Goal: Information Seeking & Learning: Learn about a topic

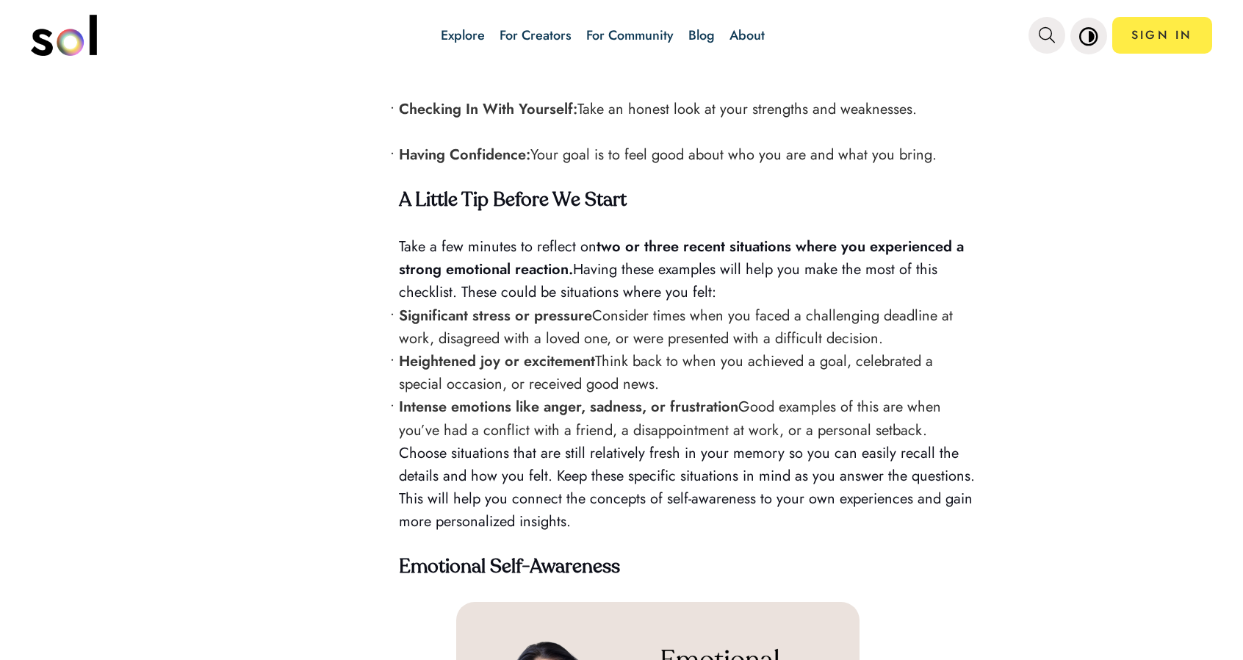
scroll to position [1837, 0]
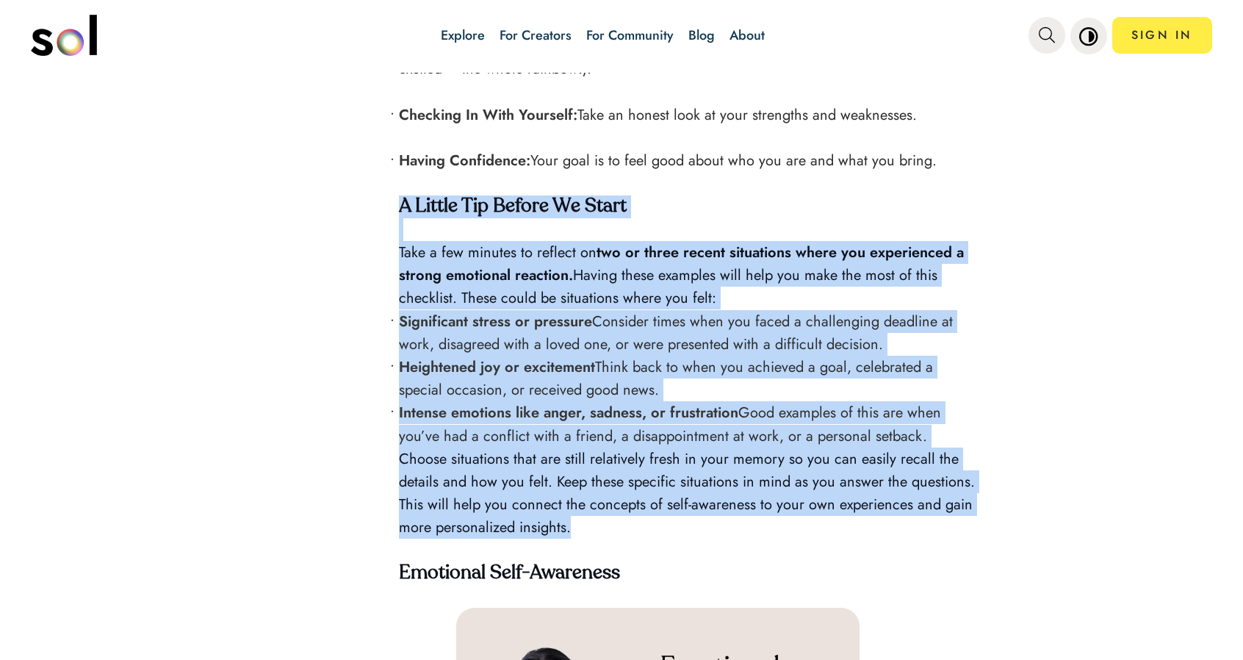
drag, startPoint x: 395, startPoint y: 193, endPoint x: 742, endPoint y: 531, distance: 484.2
click at [742, 531] on div "Do you ever feel confused by your reactions and emotions—like you're a stranger…" at bounding box center [687, 507] width 576 height 3528
click at [740, 528] on p "Choose situations that are still relatively fresh in your memory so you can eas…" at bounding box center [687, 493] width 576 height 92
drag, startPoint x: 397, startPoint y: 199, endPoint x: 637, endPoint y: 565, distance: 437.3
click at [637, 565] on div "Do you ever feel confused by your reactions and emotions—like you're a stranger…" at bounding box center [687, 507] width 576 height 3528
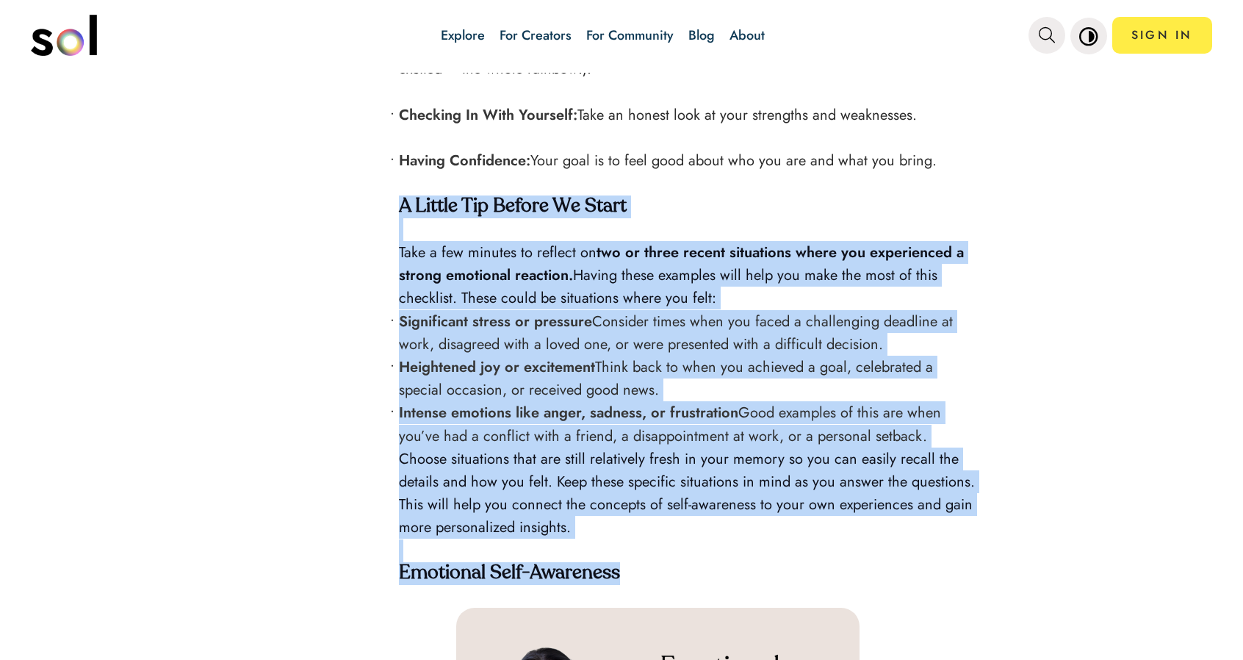
copy div "L Ipsumd Sit Ametco Ad Elits Doei t inc utlabor et dolorem al eni ad minim veni…"
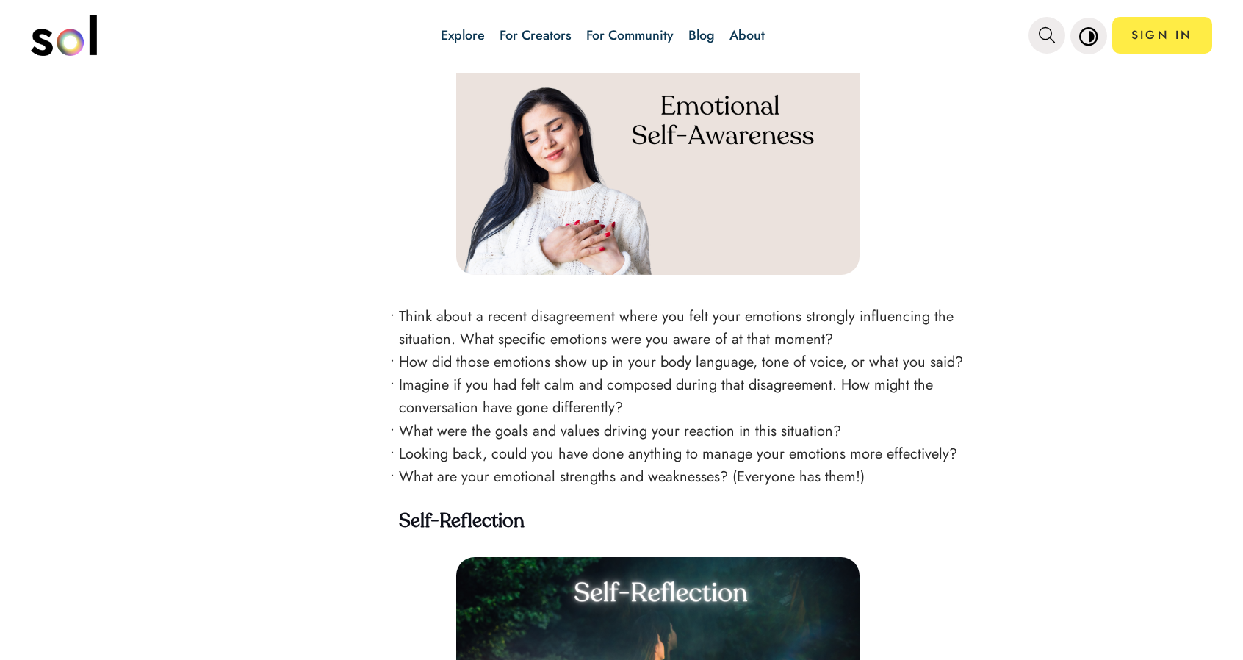
scroll to position [2423, 0]
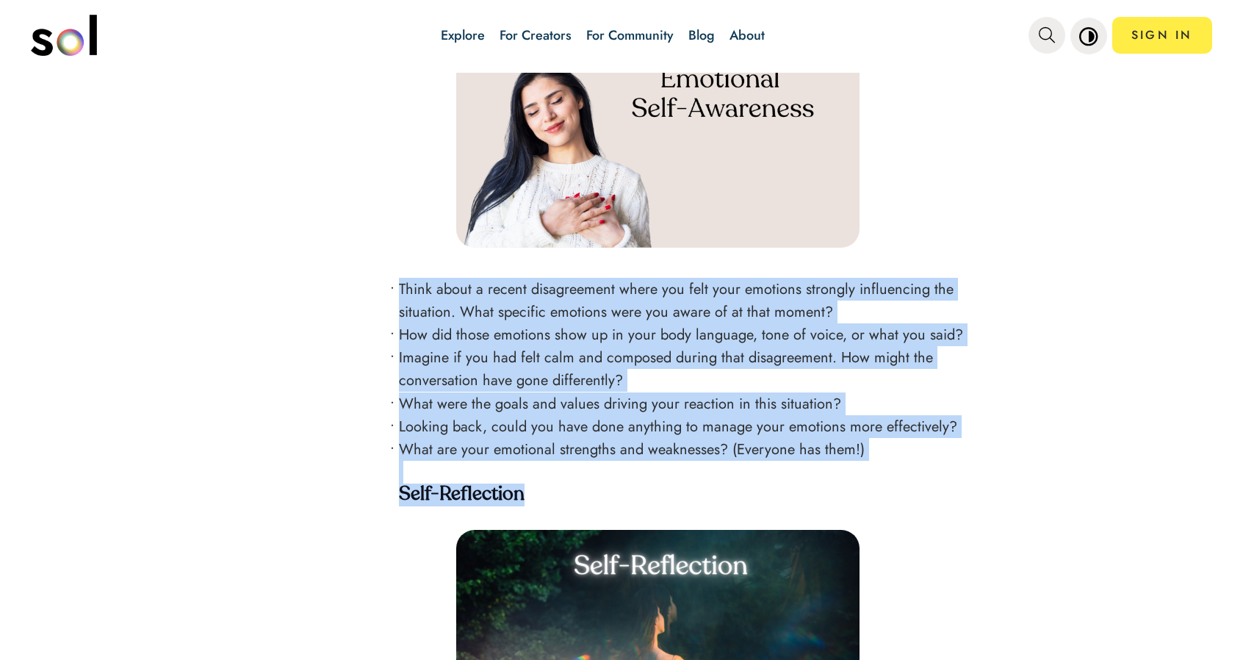
drag, startPoint x: 392, startPoint y: 278, endPoint x: 881, endPoint y: 486, distance: 531.9
copy div "Think about a recent disagreement where you felt your emotions strongly influen…"
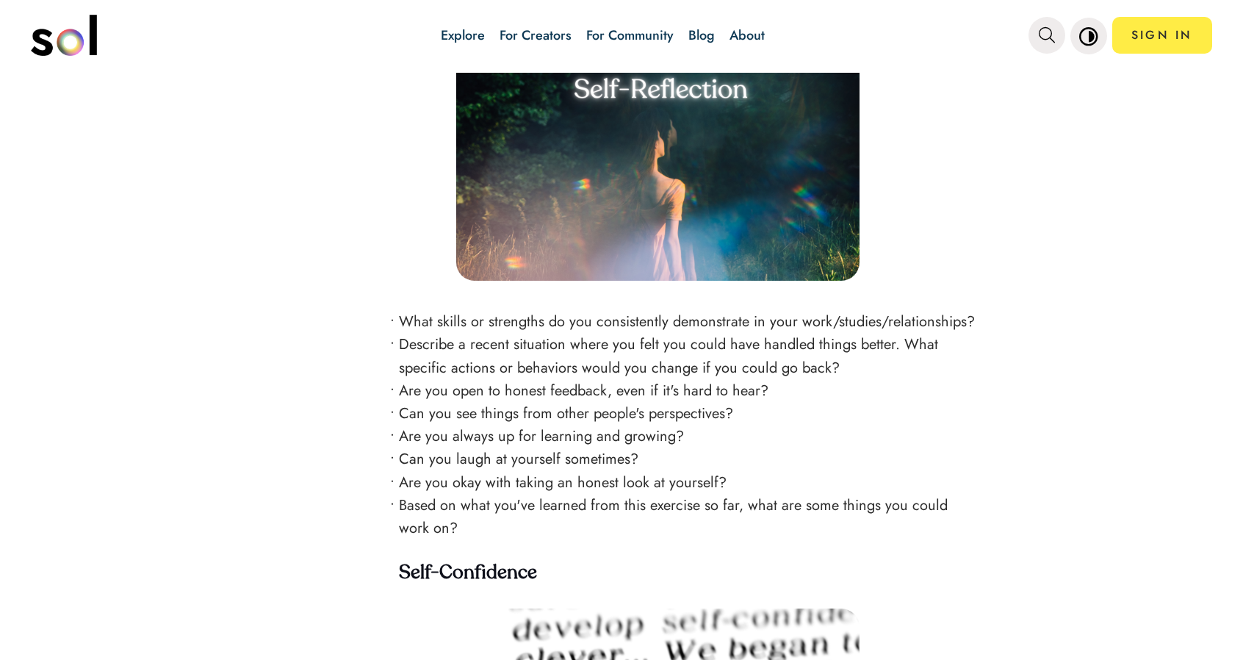
scroll to position [2938, 0]
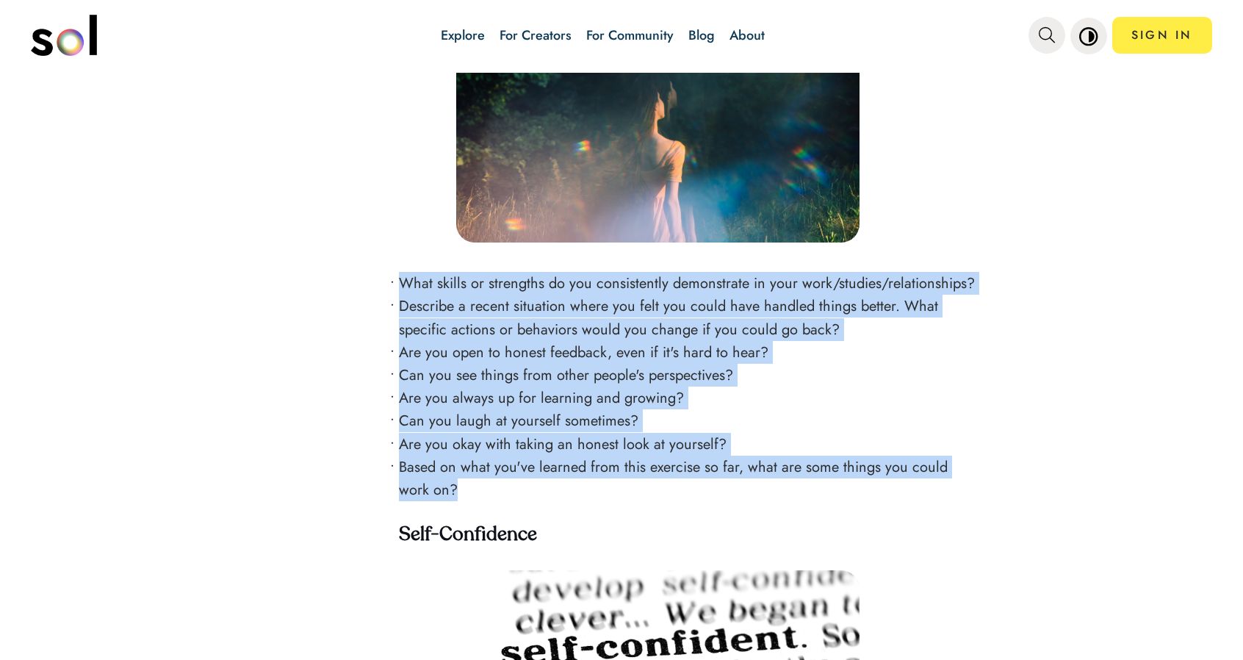
drag, startPoint x: 391, startPoint y: 262, endPoint x: 594, endPoint y: 476, distance: 295.2
copy ul "What skills or strengths do you consistently demonstrate in your work/studies/r…"
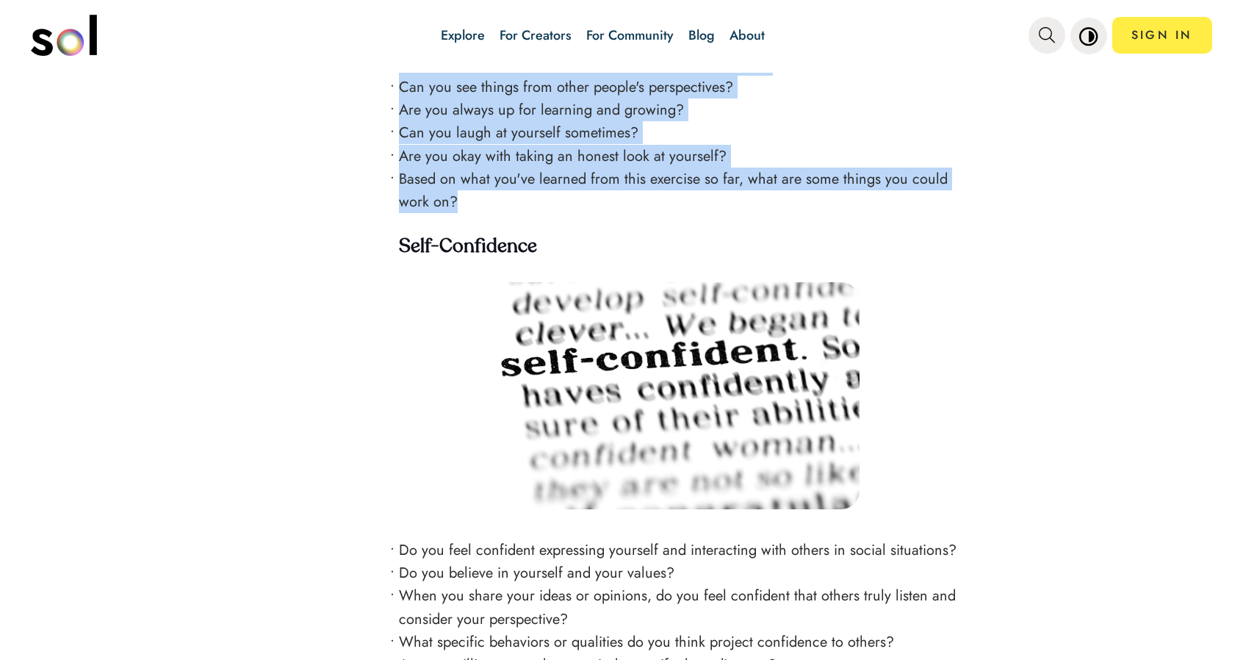
scroll to position [3232, 0]
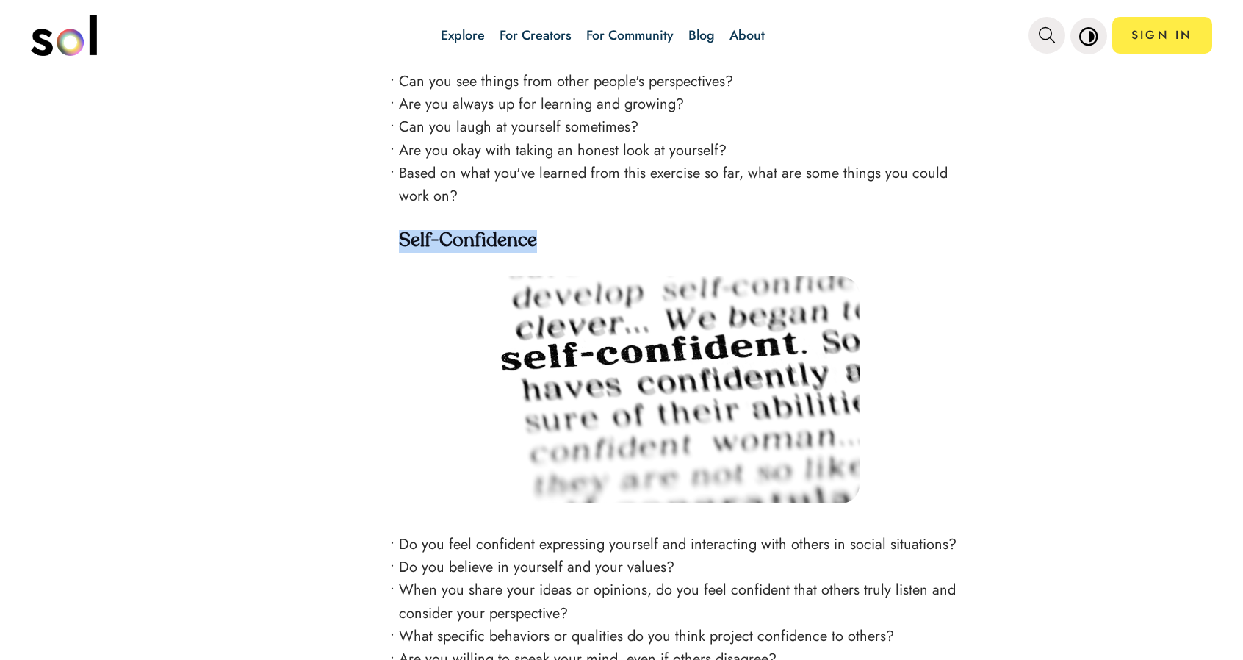
drag, startPoint x: 397, startPoint y: 223, endPoint x: 574, endPoint y: 233, distance: 177.3
click at [574, 233] on h4 "Self-Confidence" at bounding box center [687, 241] width 576 height 23
copy strong "Self-Confidence"
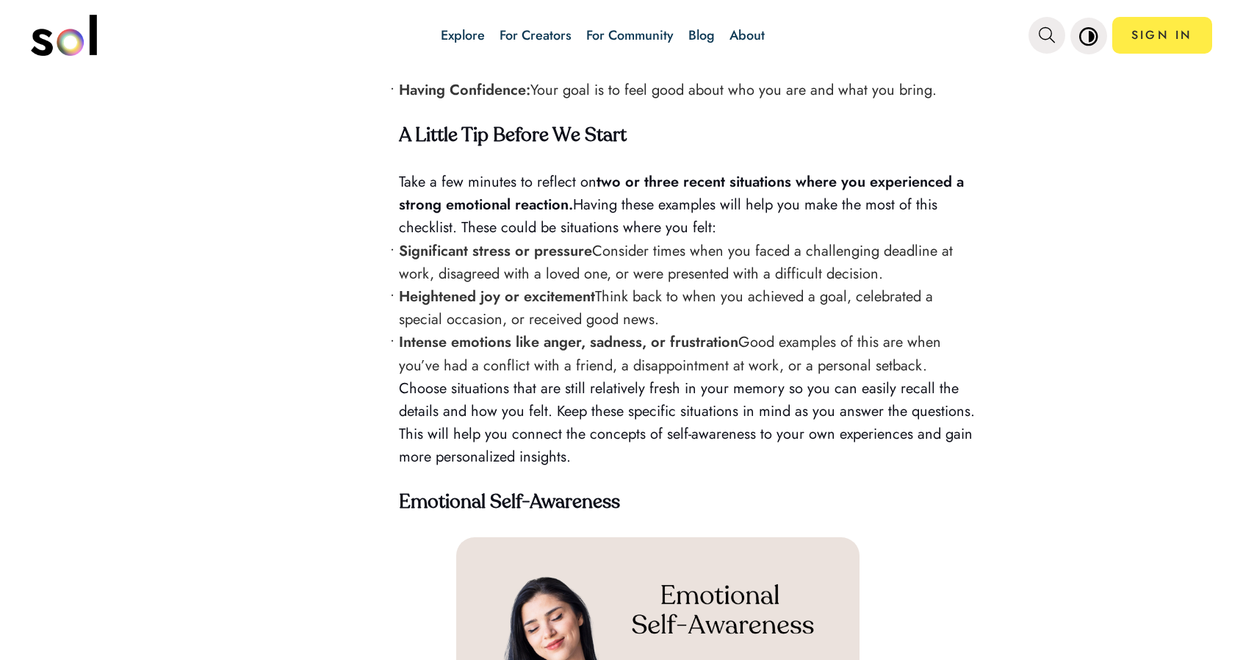
scroll to position [1909, 0]
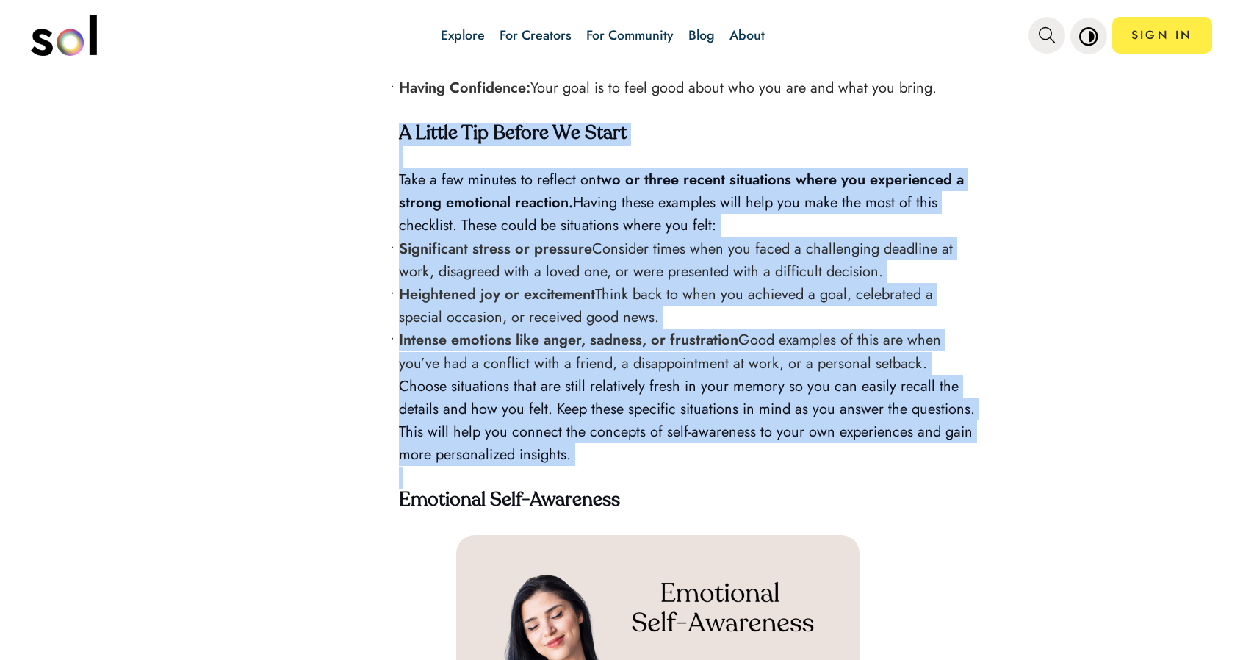
drag, startPoint x: 397, startPoint y: 131, endPoint x: 749, endPoint y: 466, distance: 486.9
click at [749, 466] on div "Do you ever feel confused by your reactions and emotions—like you're a stranger…" at bounding box center [687, 434] width 576 height 3528
copy div "L Ipsumd Sit Ametco Ad Elits Doei t inc utlabor et dolorem al eni ad minim veni…"
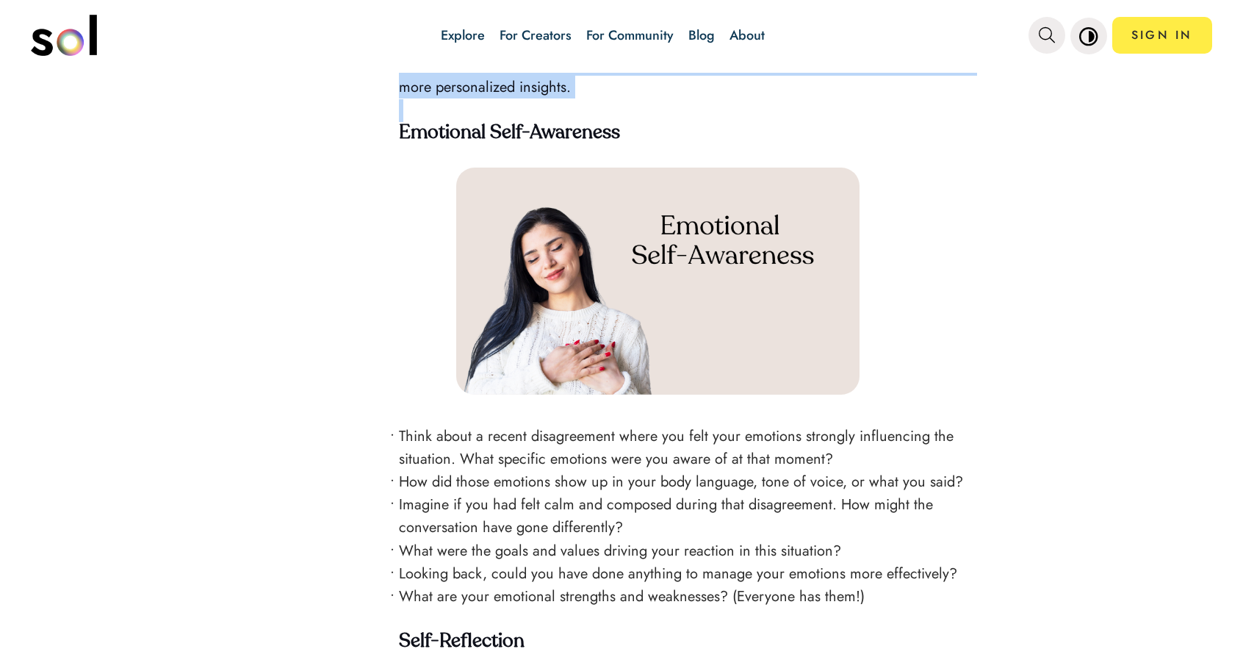
scroll to position [1983, 0]
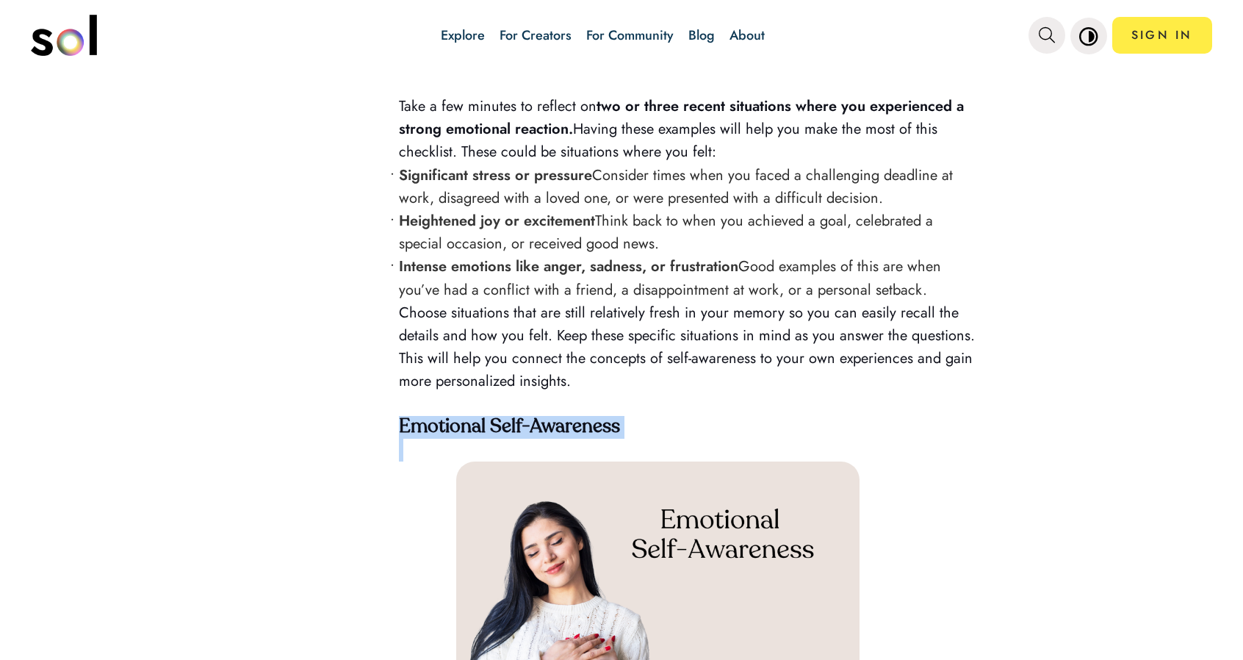
drag, startPoint x: 397, startPoint y: 419, endPoint x: 643, endPoint y: 439, distance: 246.1
click at [643, 439] on div "Do you ever feel confused by your reactions and emotions—like you're a stranger…" at bounding box center [687, 361] width 576 height 3528
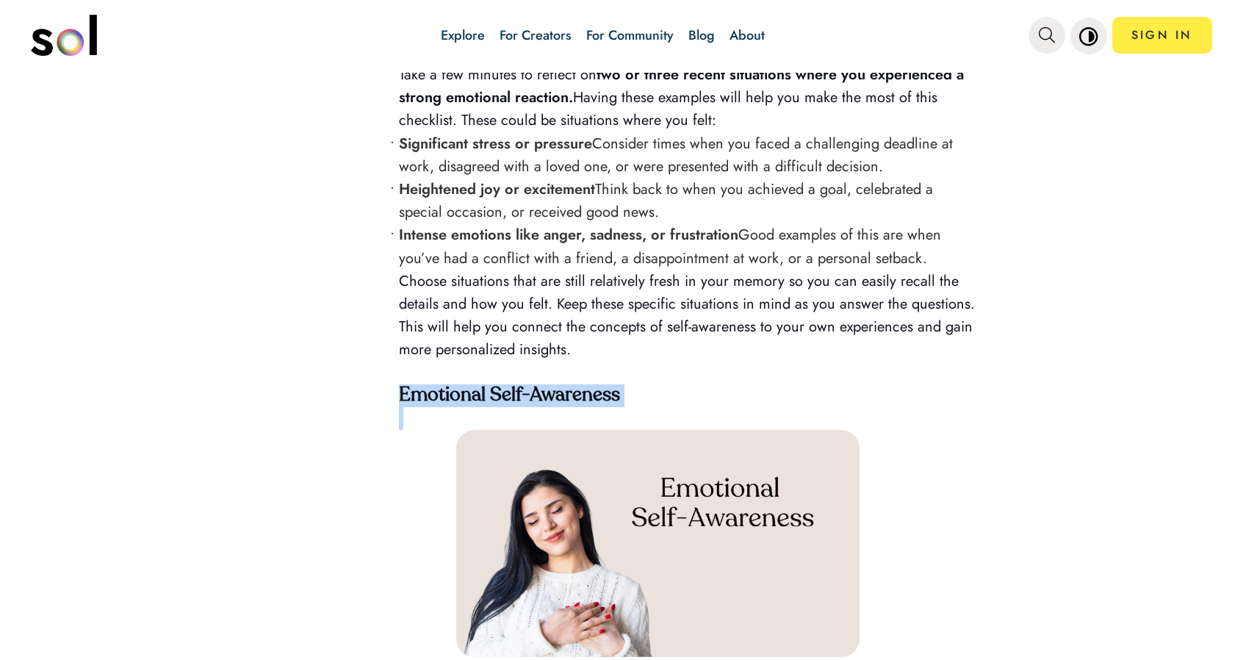
scroll to position [2277, 0]
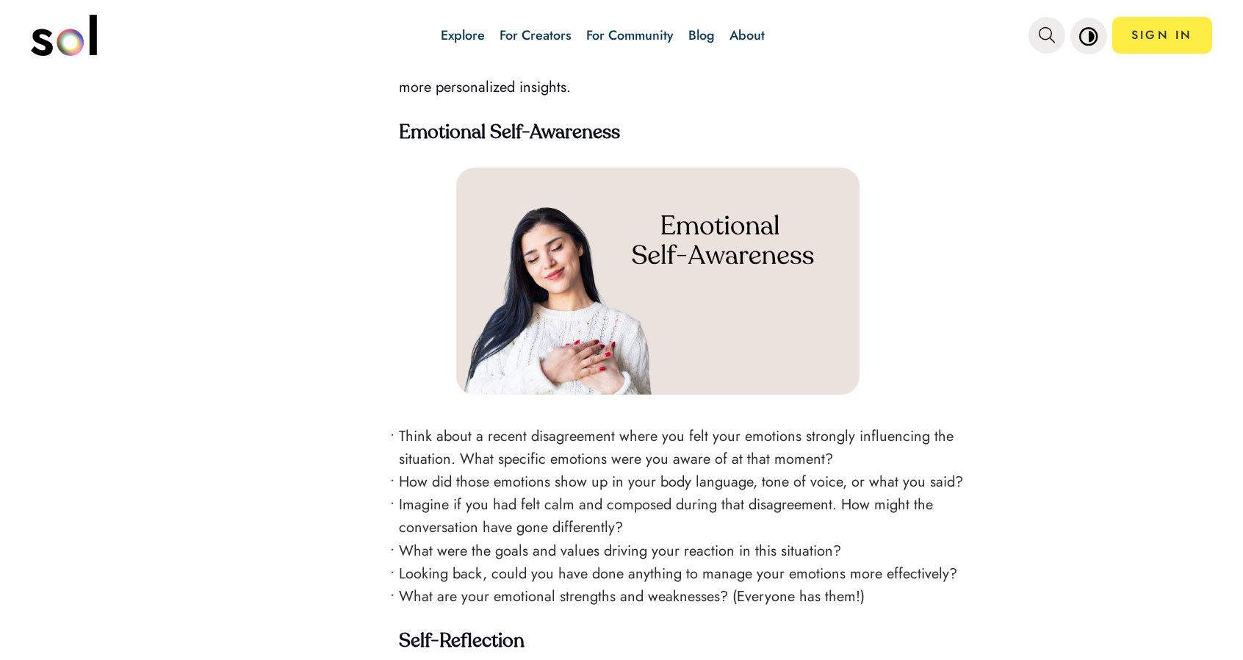
click at [435, 355] on p at bounding box center [687, 284] width 576 height 234
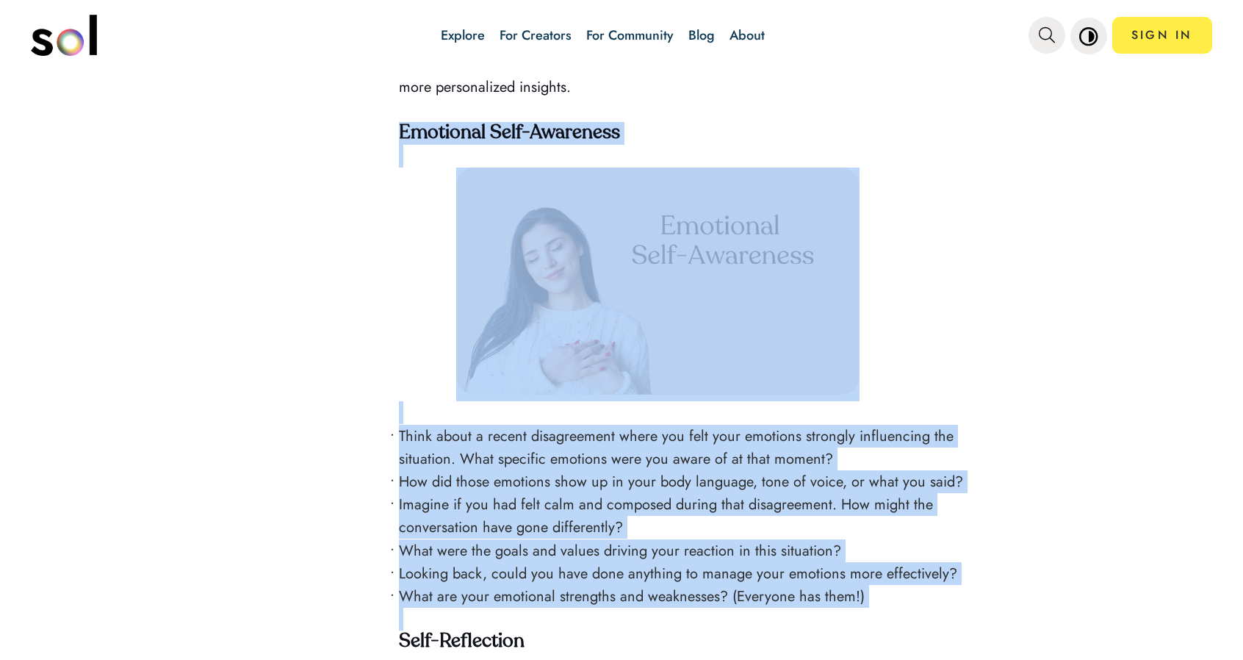
drag, startPoint x: 466, startPoint y: 135, endPoint x: 890, endPoint y: 602, distance: 631.3
click at [890, 602] on div "Do you ever feel confused by your reactions and emotions—like you're a stranger…" at bounding box center [687, 67] width 576 height 3528
copy div "Emotional Self-Awareness Think about a recent disagreement where you felt your …"
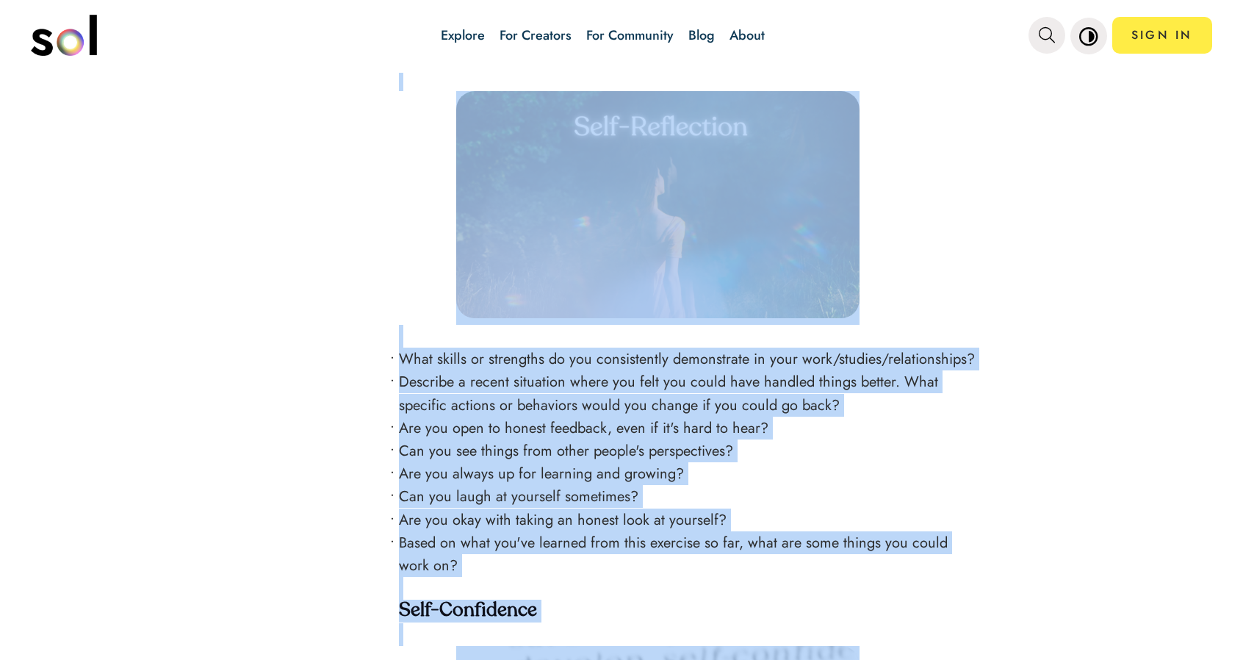
scroll to position [3201, 0]
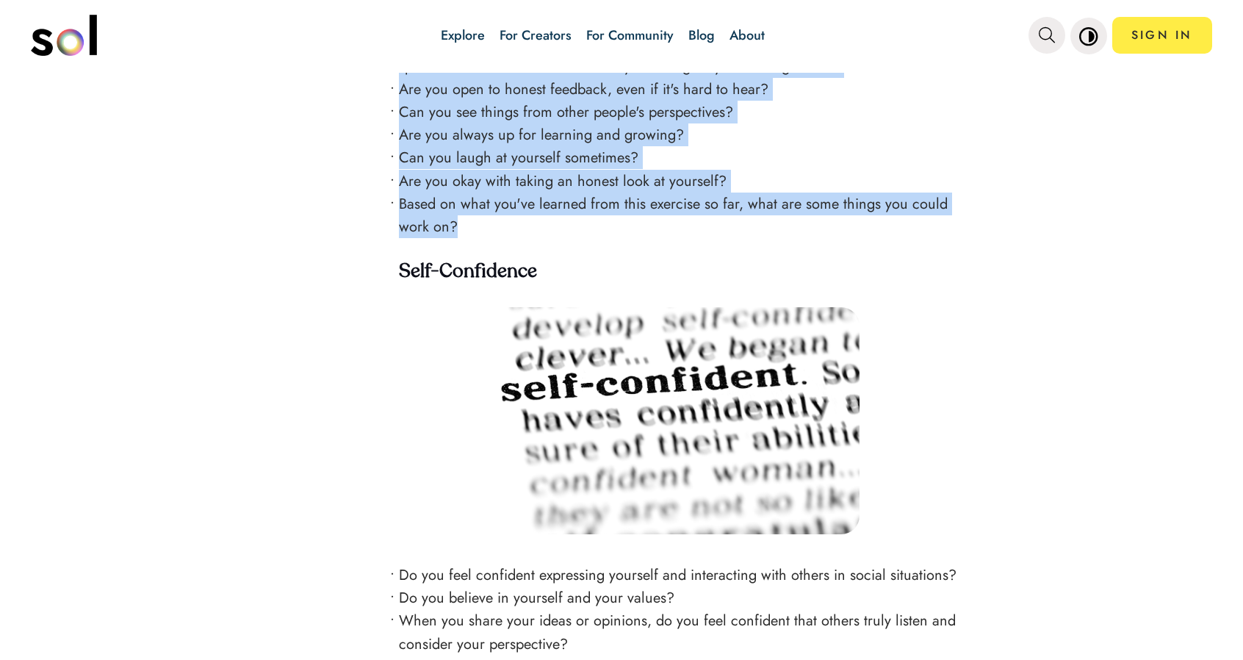
drag, startPoint x: 398, startPoint y: 193, endPoint x: 648, endPoint y: 202, distance: 249.9
copy div "Self-Reflection What skills or strengths do you consistently demonstrate in you…"
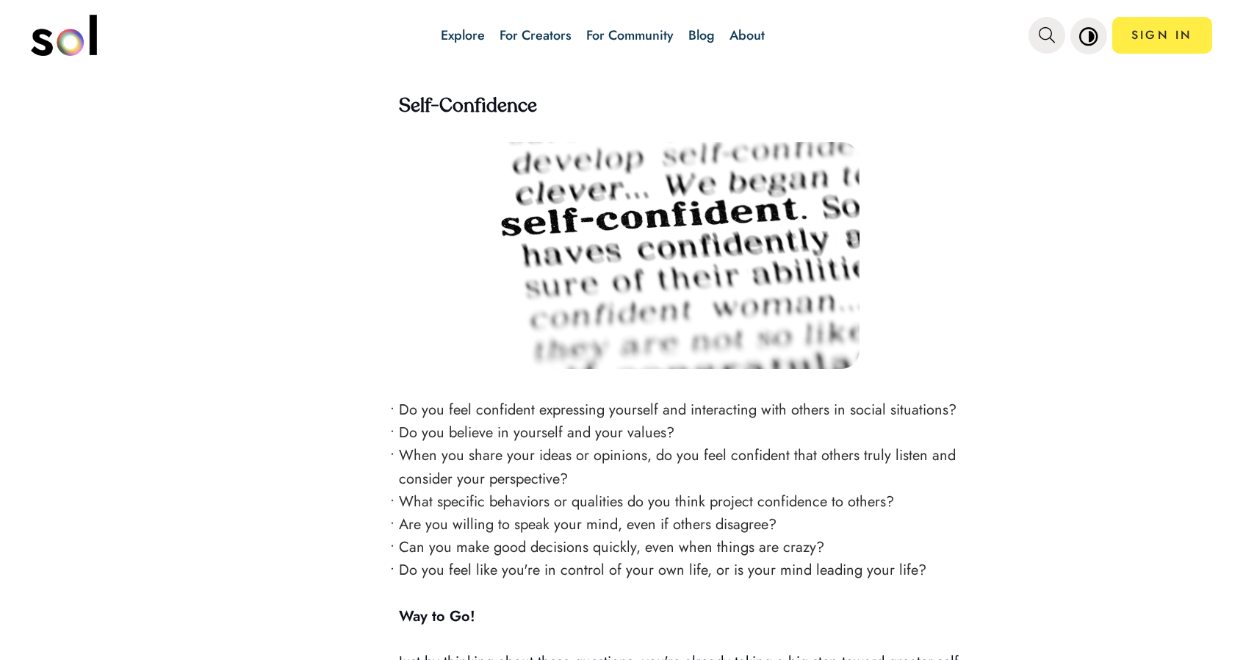
scroll to position [3348, 0]
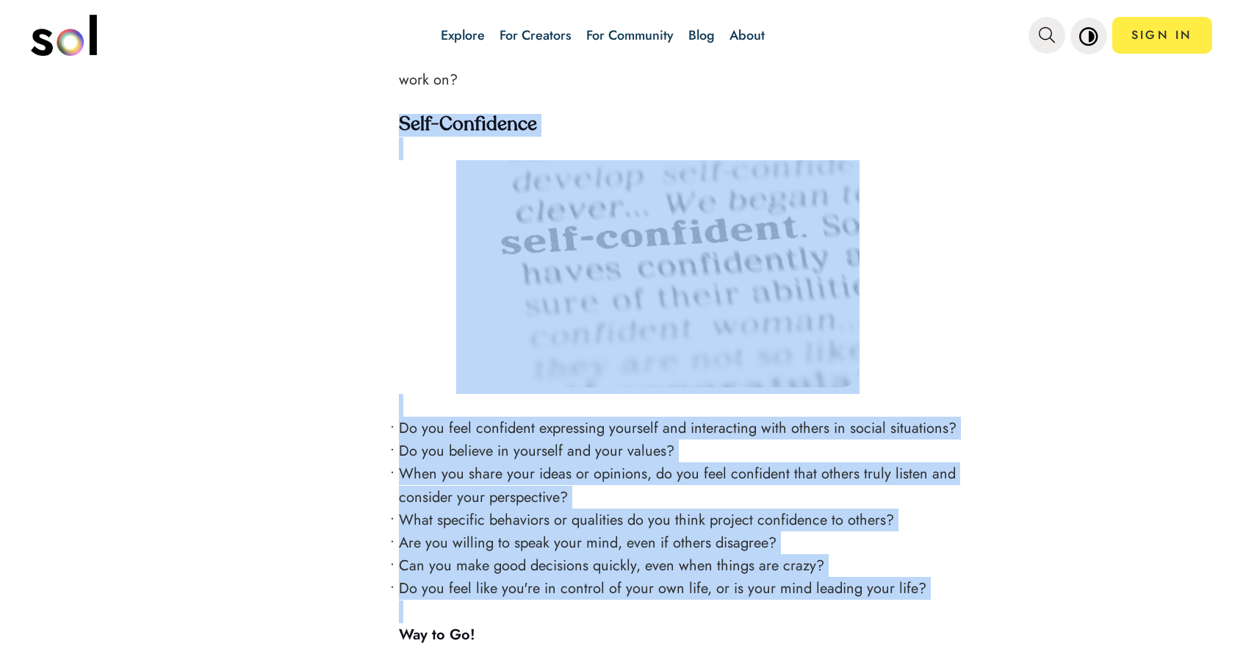
drag, startPoint x: 398, startPoint y: 112, endPoint x: 926, endPoint y: 586, distance: 709.0
copy div "Self-Confidence Do you feel confident expressing yourself and interacting with …"
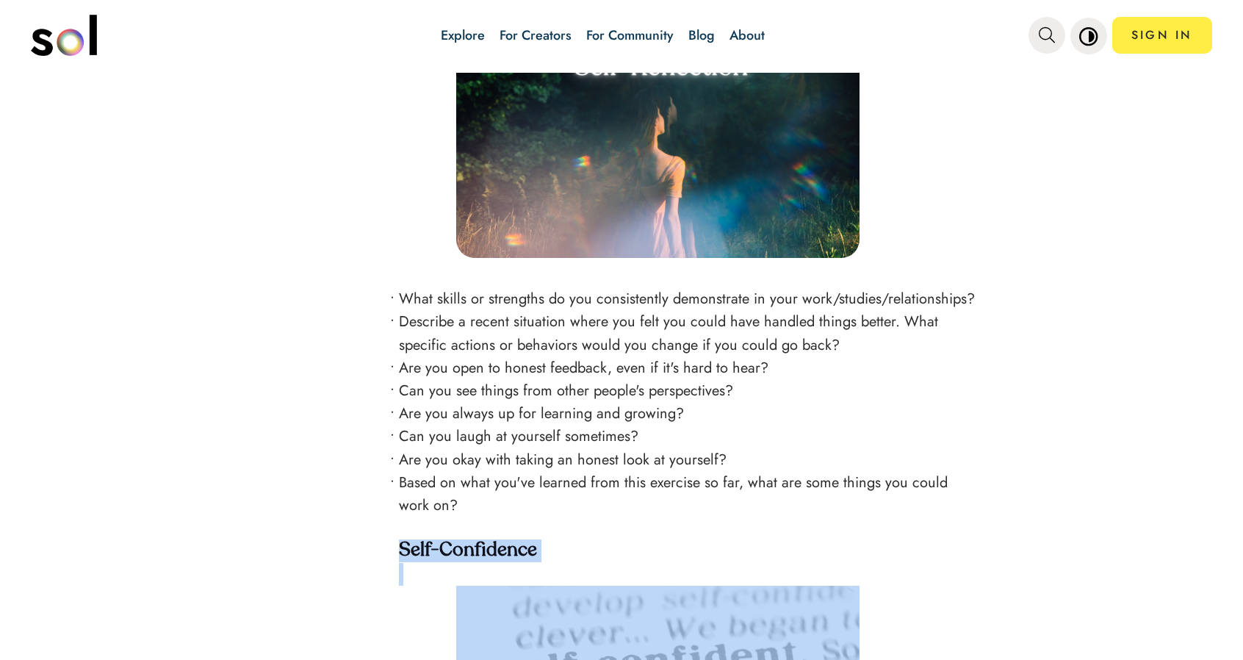
scroll to position [2980, 0]
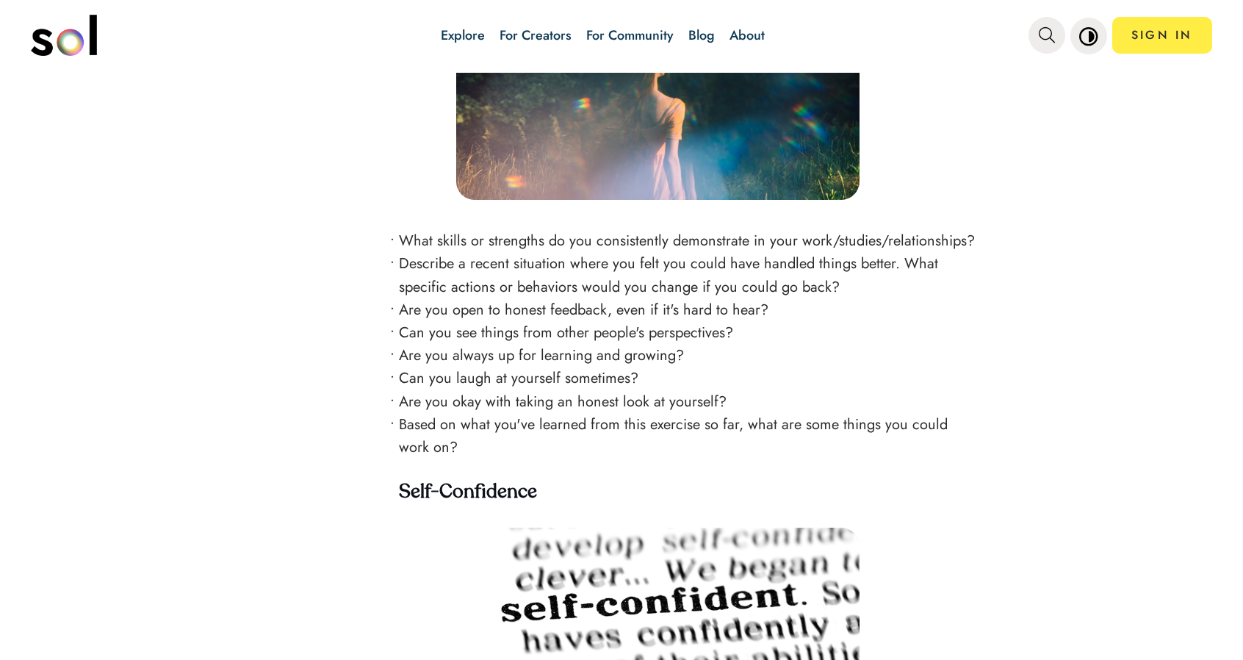
click at [399, 323] on li "Can you see things from other people's perspectives?" at bounding box center [687, 332] width 576 height 23
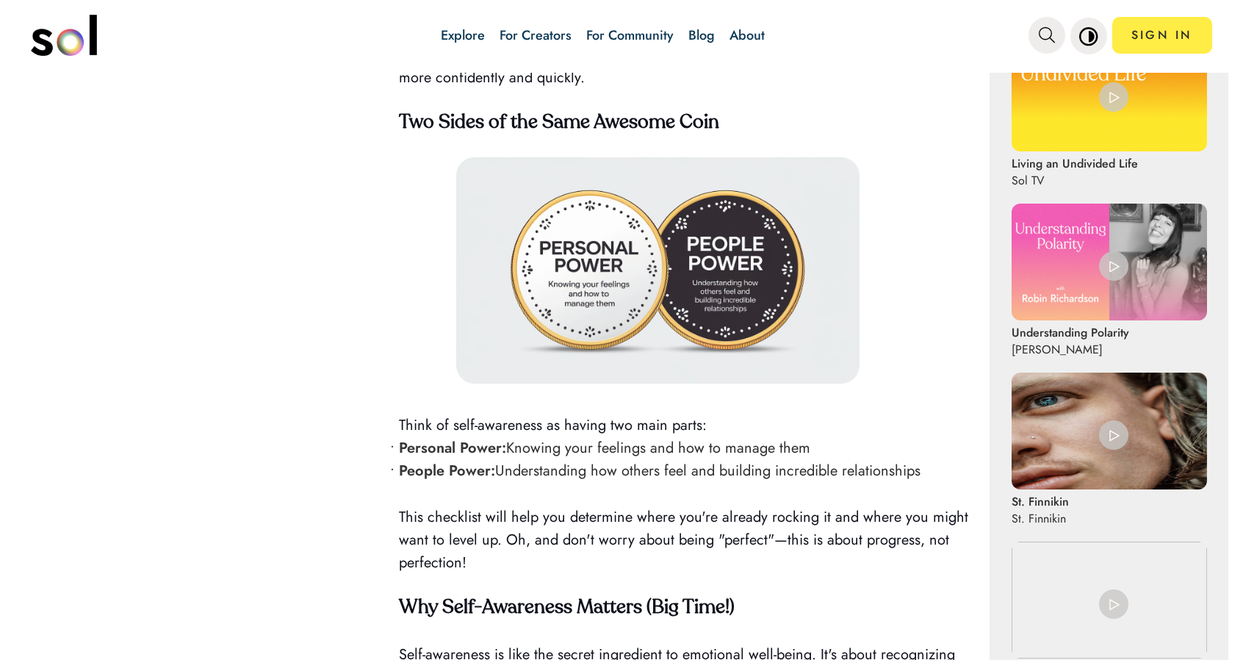
scroll to position [955, 0]
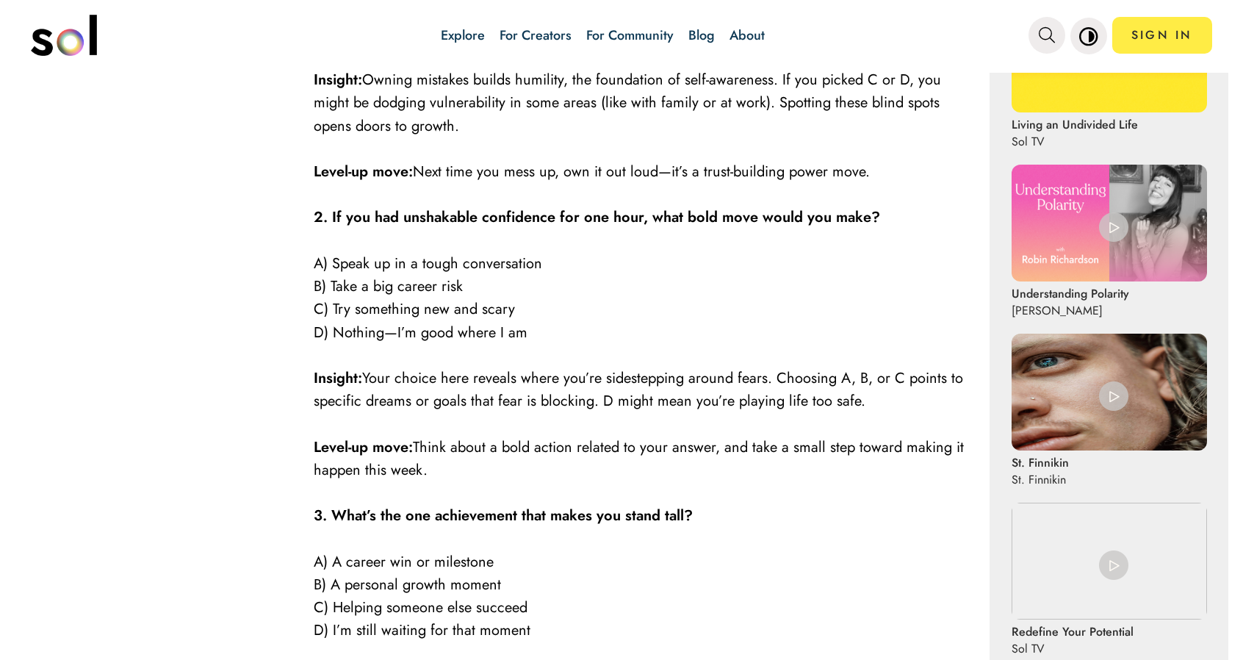
scroll to position [1028, 0]
